Goal: Register for event/course

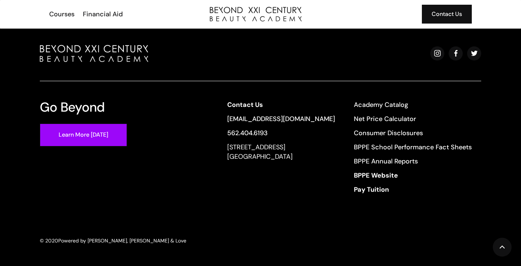
scroll to position [2005, 0]
click at [65, 14] on div "Courses" at bounding box center [61, 13] width 25 height 9
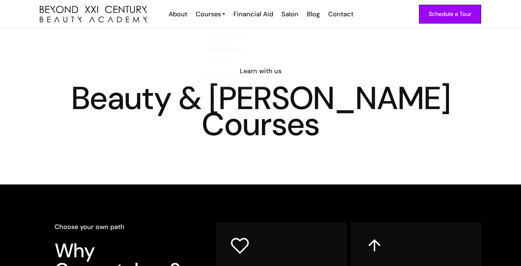
click at [202, 17] on div "Courses" at bounding box center [208, 13] width 25 height 9
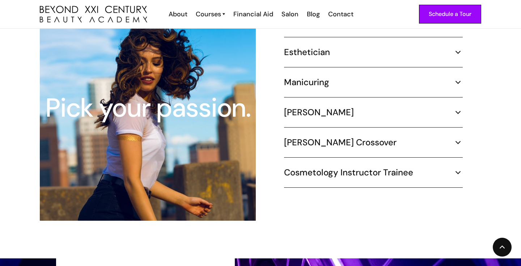
scroll to position [677, 0]
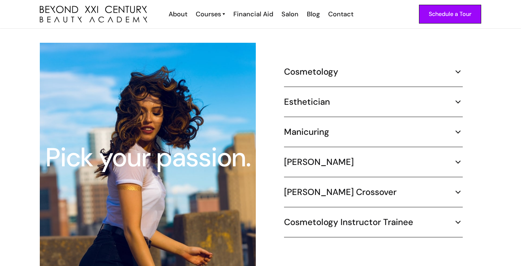
click at [459, 97] on img at bounding box center [457, 101] width 9 height 9
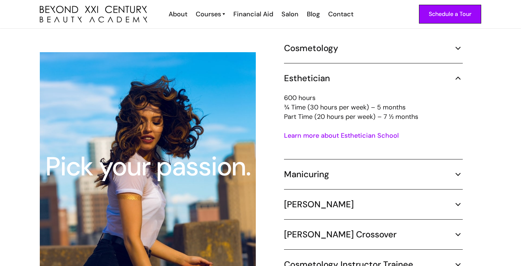
click at [339, 131] on link "Learn more about Esthetician School" at bounding box center [341, 135] width 115 height 9
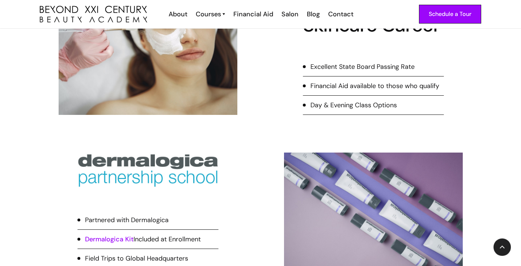
scroll to position [23, 0]
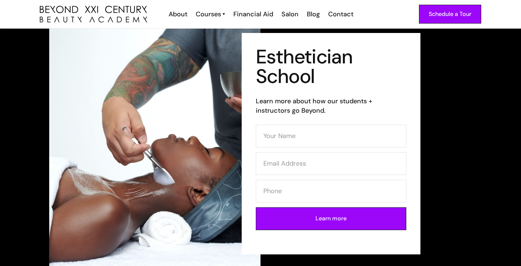
click at [295, 86] on h1 "Esthetician School" at bounding box center [331, 66] width 151 height 39
drag, startPoint x: 277, startPoint y: 86, endPoint x: 296, endPoint y: 208, distance: 124.3
click at [277, 86] on h1 "Esthetician School" at bounding box center [331, 66] width 151 height 39
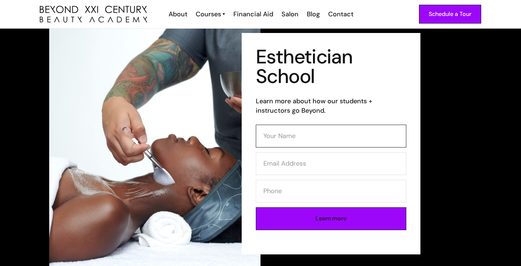
click at [294, 133] on input "Contact Form (Esthi)" at bounding box center [331, 135] width 151 height 23
click at [293, 132] on input "Contact Form (Esthi)" at bounding box center [331, 135] width 151 height 23
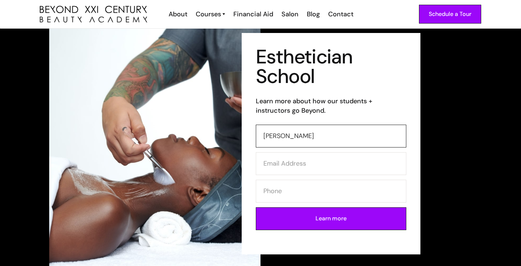
type input "desiree ramirez"
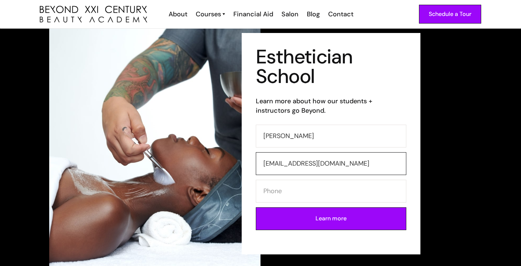
type input "dmoniqueramirez@gmail.com"
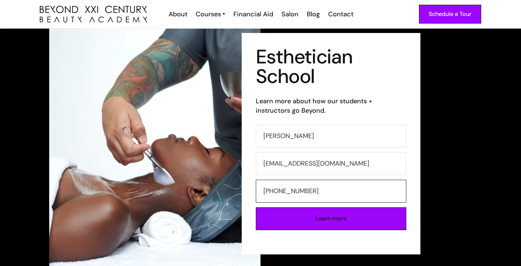
type input "562-401-3800"
click at [306, 211] on input "Learn more" at bounding box center [331, 218] width 151 height 23
type input "Please wait..."
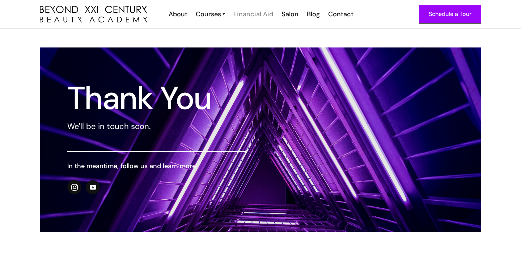
click at [252, 13] on div "Financial Aid" at bounding box center [253, 13] width 40 height 9
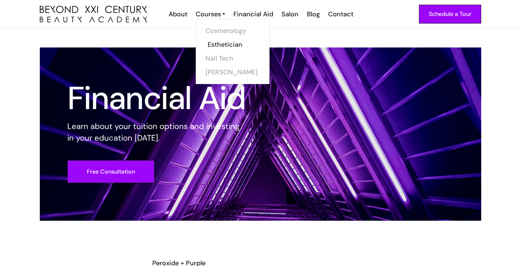
click at [214, 47] on link "Esthetician" at bounding box center [235, 45] width 54 height 14
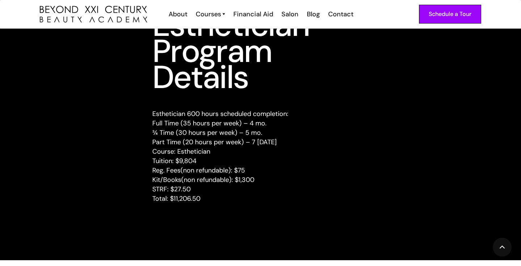
scroll to position [927, 0]
